Goal: Check status: Check status

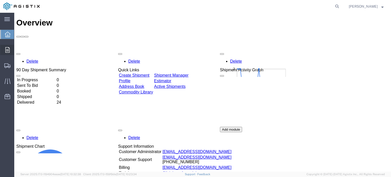
click at [18, 50] on span "Orders" at bounding box center [16, 50] width 4 height 10
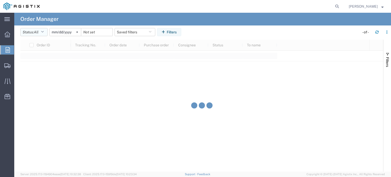
click at [42, 32] on button "Status: All" at bounding box center [33, 32] width 27 height 8
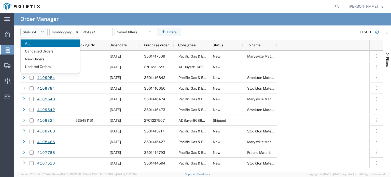
click at [38, 33] on span "All" at bounding box center [36, 32] width 5 height 4
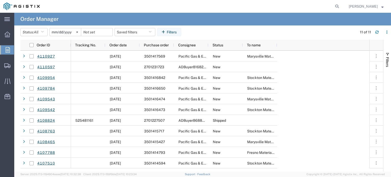
click at [77, 31] on svg-icon at bounding box center [77, 32] width 8 height 8
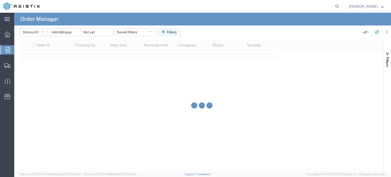
click at [62, 33] on input "date" at bounding box center [65, 32] width 31 height 8
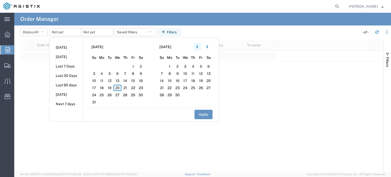
click at [198, 46] on icon "button" at bounding box center [197, 47] width 2 height 4
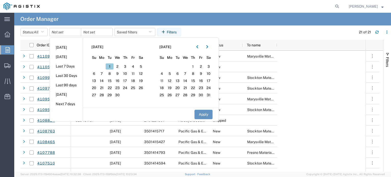
click at [112, 67] on span "1" at bounding box center [110, 66] width 8 height 6
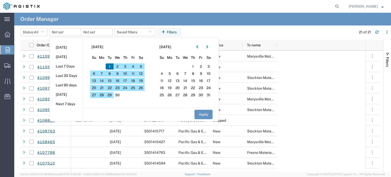
drag, startPoint x: 122, startPoint y: 93, endPoint x: 125, endPoint y: 94, distance: 3.2
click at [121, 94] on span "30" at bounding box center [118, 95] width 8 height 6
click at [199, 112] on button "Apply" at bounding box center [204, 114] width 18 height 9
type input "[DATE]"
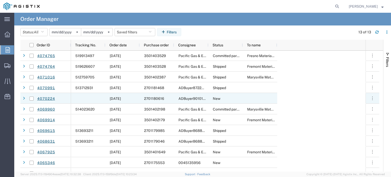
scroll to position [18, 0]
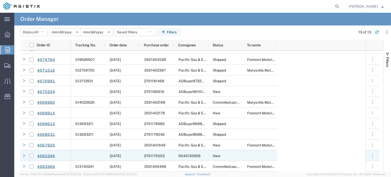
click at [155, 157] on span "2701175553" at bounding box center [154, 156] width 21 height 4
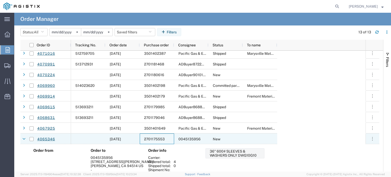
scroll to position [54, 0]
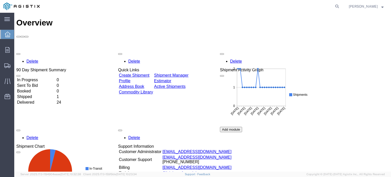
click at [37, 100] on td "Delivered" at bounding box center [36, 102] width 39 height 5
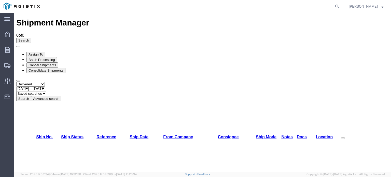
click at [46, 87] on span "Jul 22nd 2025 - Aug 20th 2025" at bounding box center [30, 89] width 29 height 4
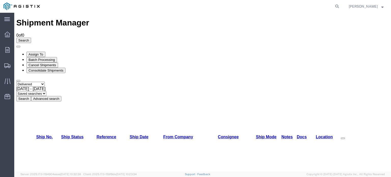
click at [31, 96] on button "Search" at bounding box center [23, 98] width 15 height 5
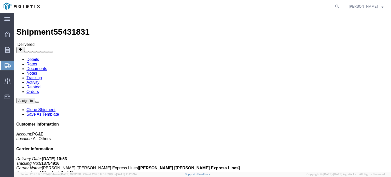
click link "Orders"
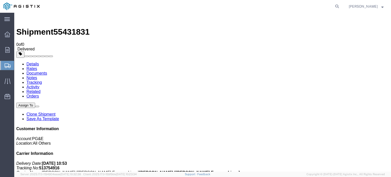
click at [47, 71] on link "Documents" at bounding box center [36, 73] width 21 height 4
drag, startPoint x: 163, startPoint y: 22, endPoint x: 161, endPoint y: 161, distance: 138.8
